Goal: Ask a question

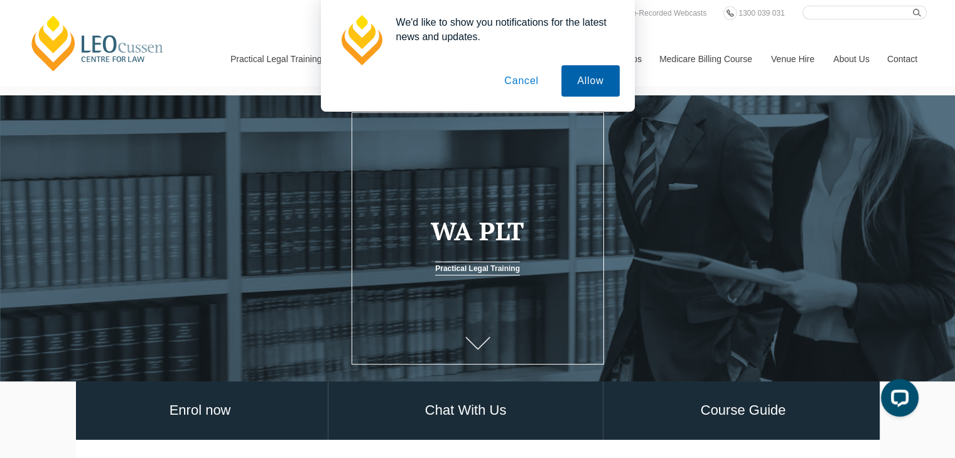
click at [600, 79] on button "Allow" at bounding box center [590, 80] width 58 height 31
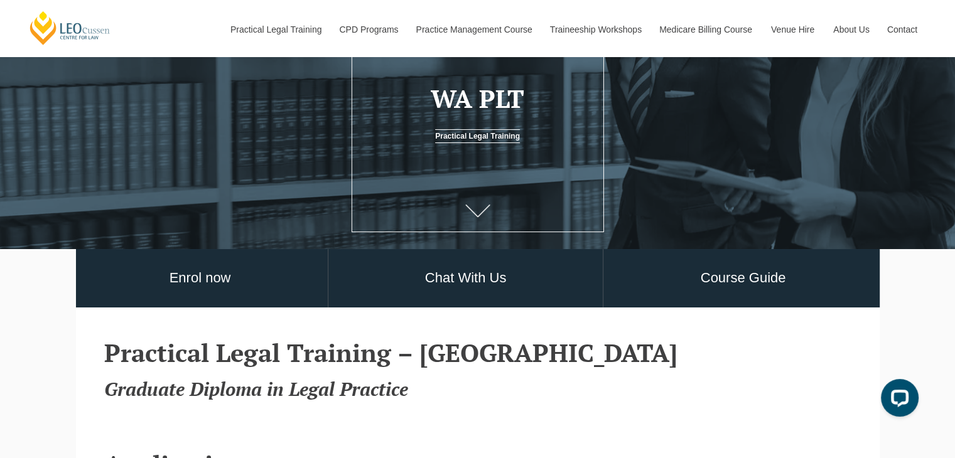
scroll to position [134, 0]
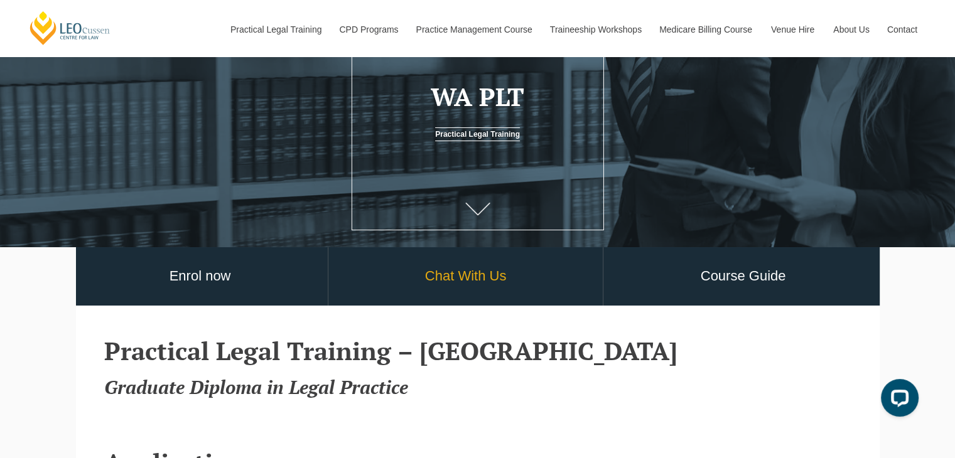
click at [453, 281] on link "Chat With Us" at bounding box center [465, 276] width 275 height 58
